Goal: Check status: Check status

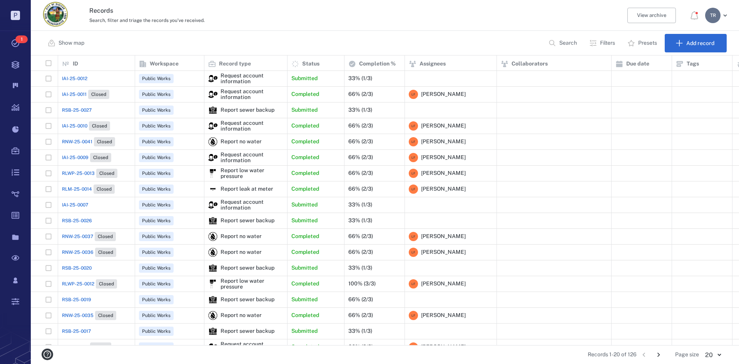
click at [75, 77] on span "IAI-25-0012" at bounding box center [74, 78] width 25 height 7
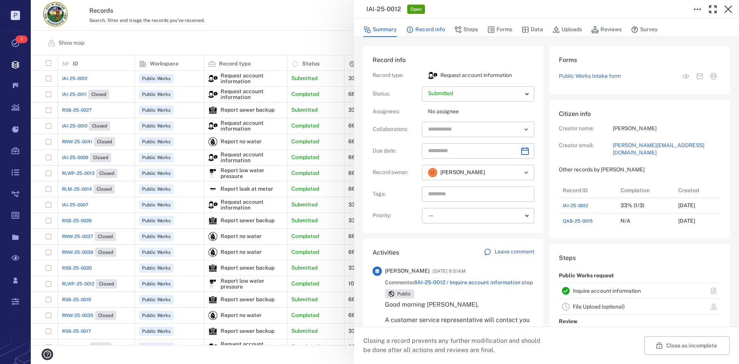
click at [442, 32] on button "Record info" at bounding box center [425, 29] width 39 height 15
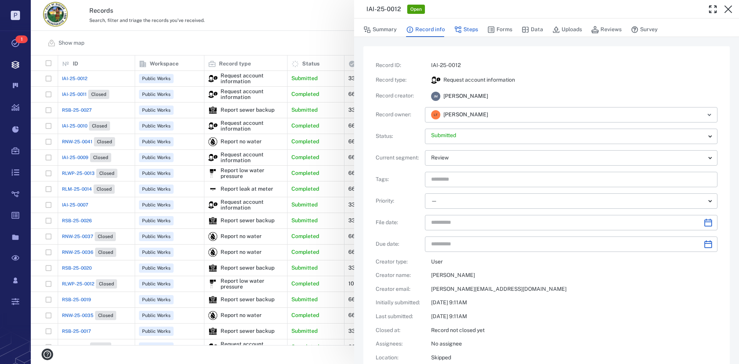
click at [467, 25] on button "Steps" at bounding box center [466, 29] width 24 height 15
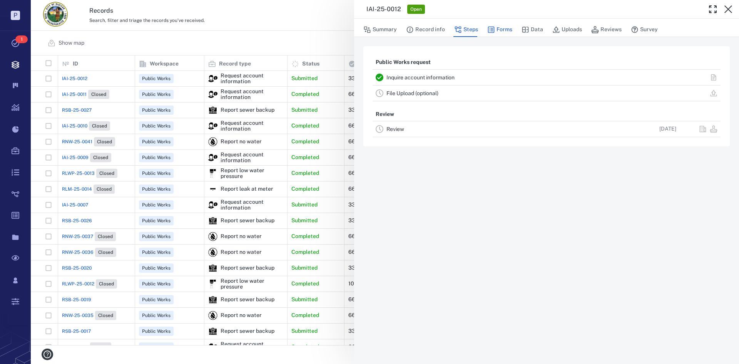
click at [490, 30] on icon "button" at bounding box center [491, 30] width 7 height 7
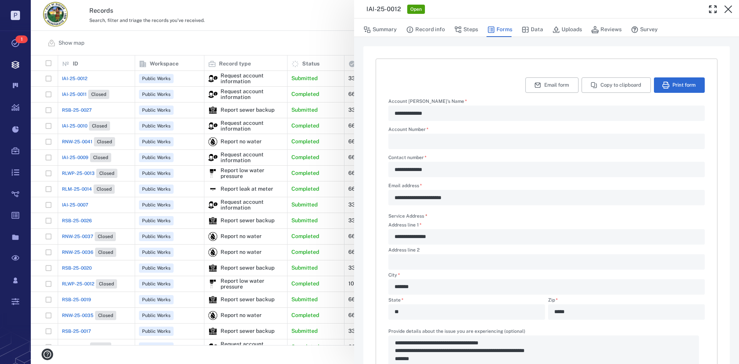
type textarea "*"
click at [571, 28] on button "Uploads" at bounding box center [567, 29] width 30 height 15
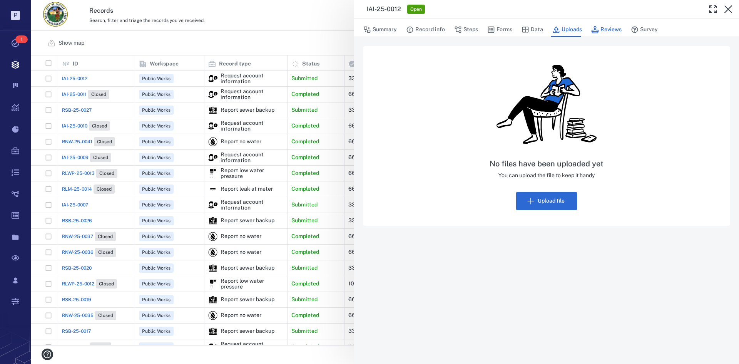
click at [614, 30] on button "Reviews" at bounding box center [606, 29] width 30 height 15
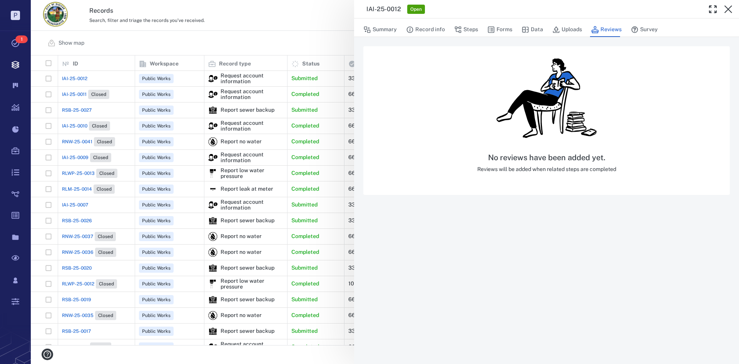
click at [314, 30] on div "IAI-25-0012 Open Summary Record info Steps Forms Data Uploads Reviews Survey No…" at bounding box center [385, 182] width 708 height 364
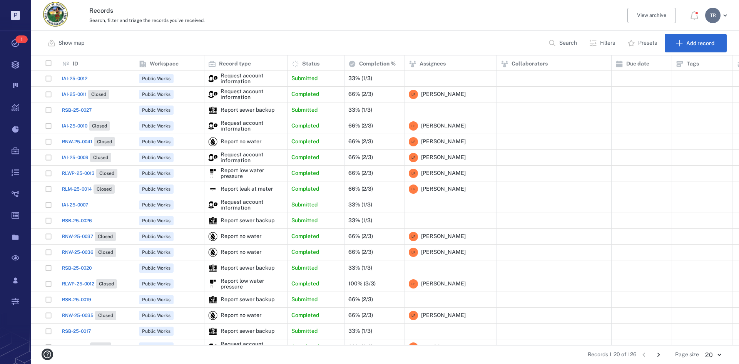
click at [711, 15] on div "T R" at bounding box center [712, 15] width 15 height 15
click at [679, 66] on span "Log out" at bounding box center [671, 67] width 19 height 8
